Goal: Find specific page/section: Find specific page/section

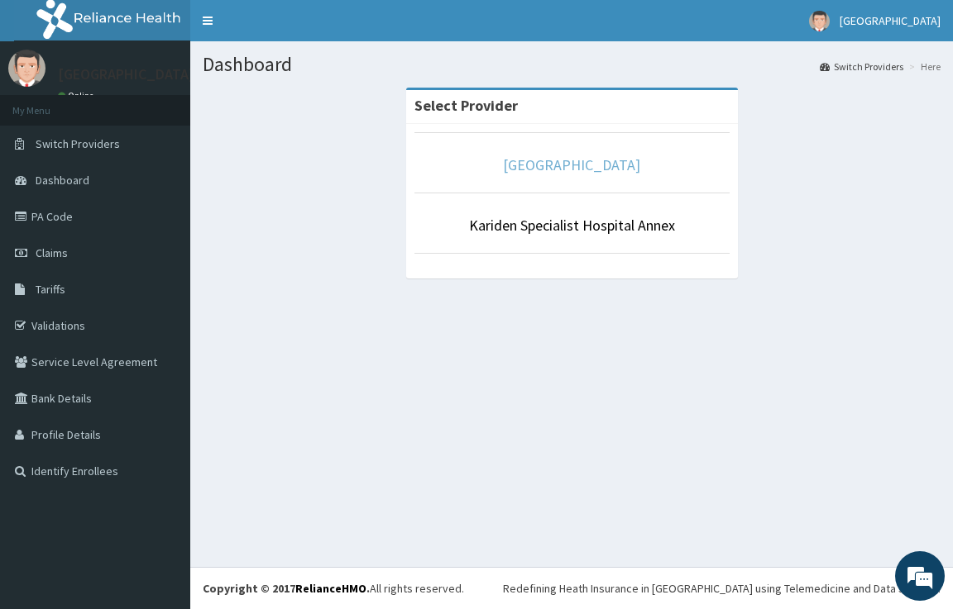
click at [503, 160] on link "[GEOGRAPHIC_DATA]" at bounding box center [571, 164] width 137 height 19
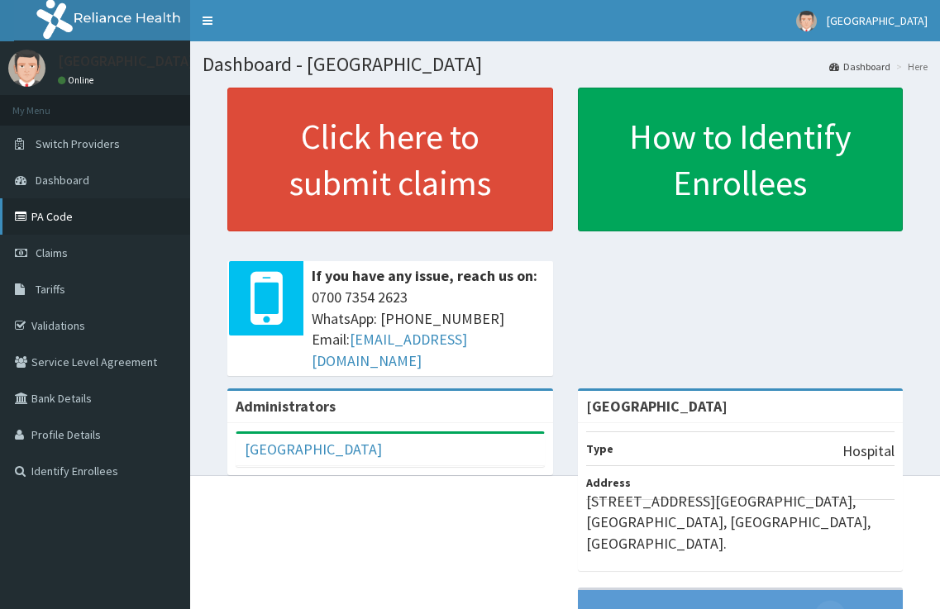
click at [52, 225] on link "PA Code" at bounding box center [95, 216] width 190 height 36
